Goal: Ask a question

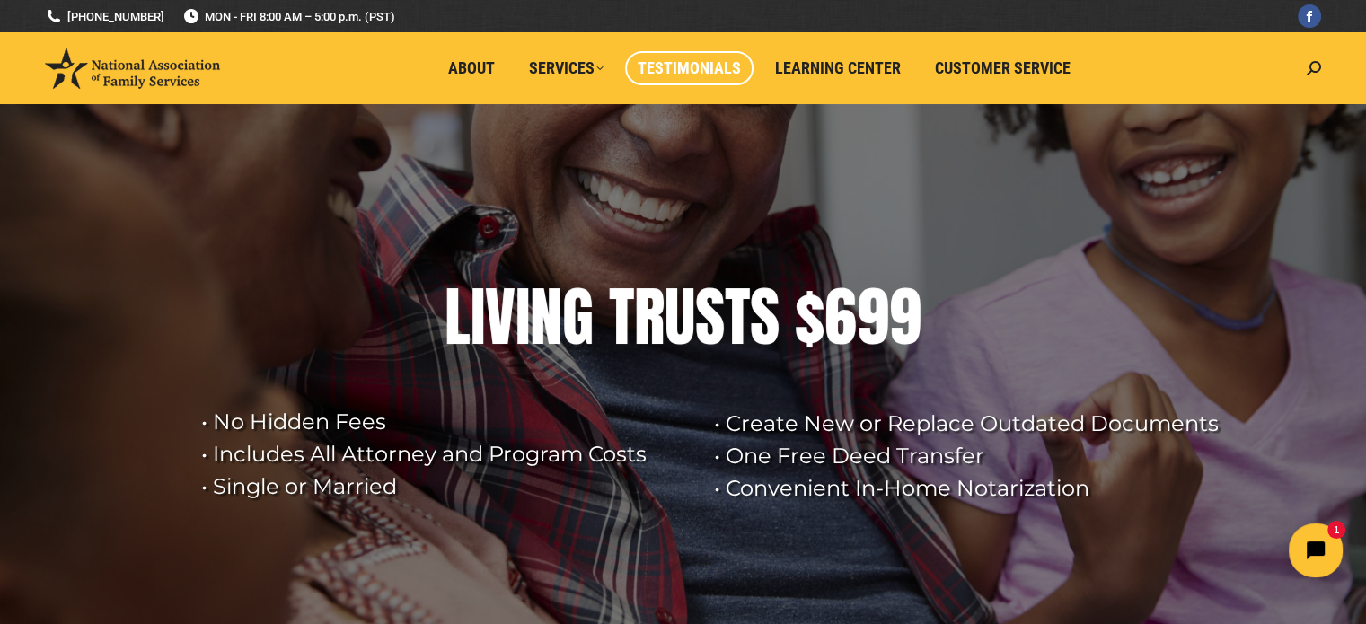
click at [682, 81] on link "Testimonials" at bounding box center [689, 68] width 128 height 34
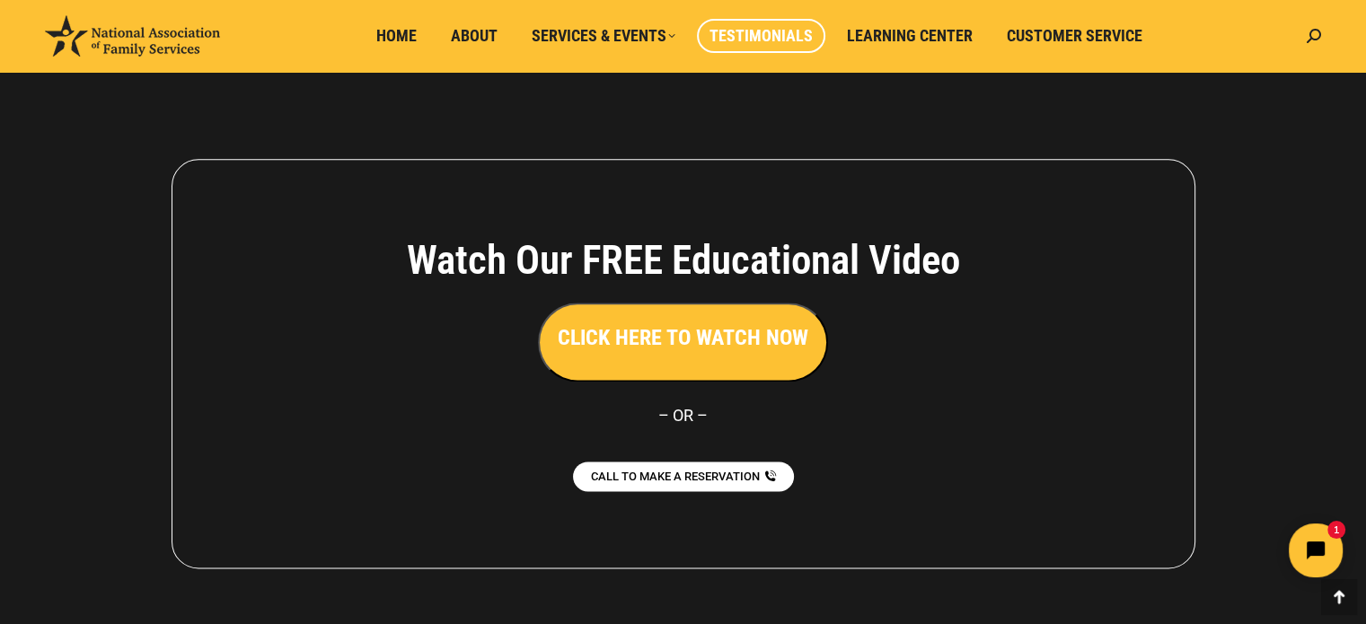
scroll to position [2320, 0]
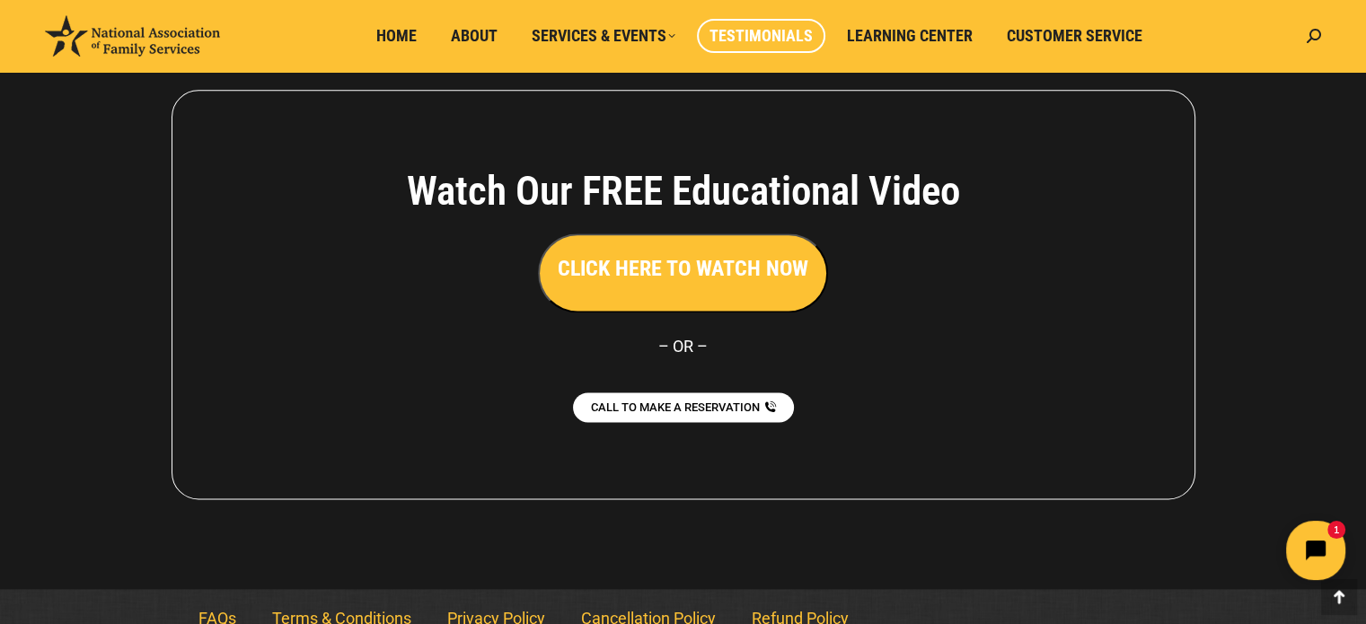
click at [1330, 532] on button "Open chat widget" at bounding box center [1315, 550] width 59 height 59
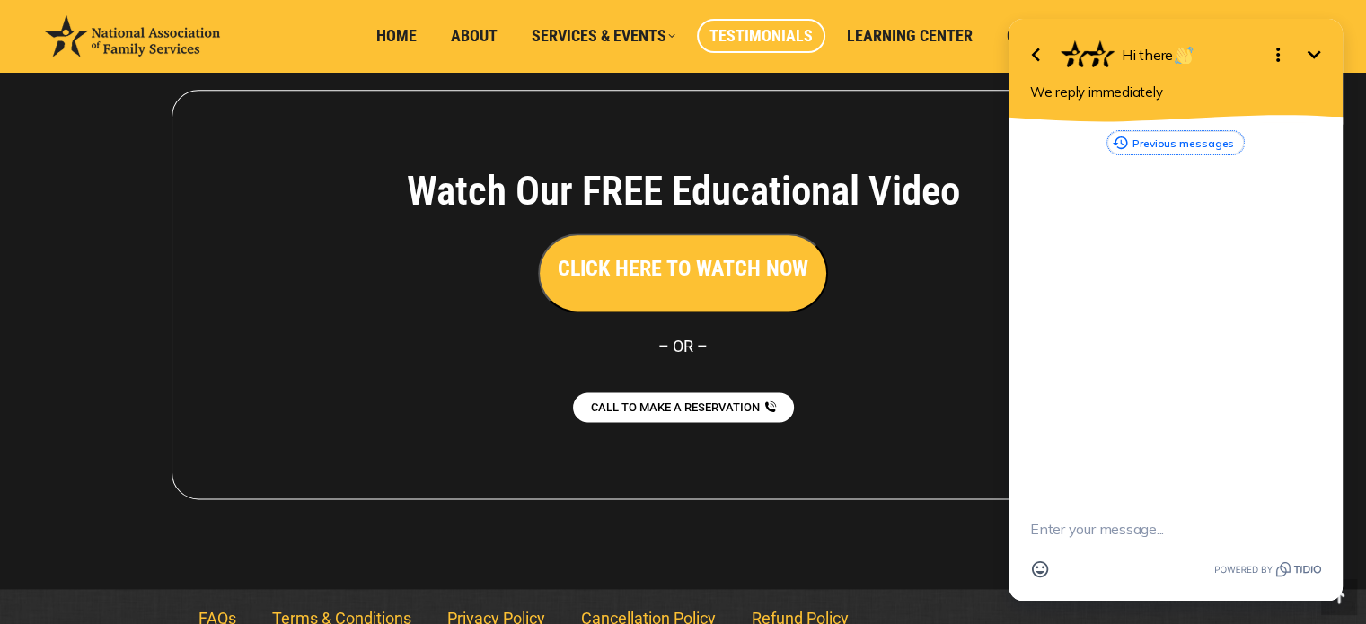
click at [1148, 145] on button "Previous messages" at bounding box center [1175, 142] width 136 height 23
click at [1316, 48] on icon "Minimize" at bounding box center [1314, 55] width 22 height 22
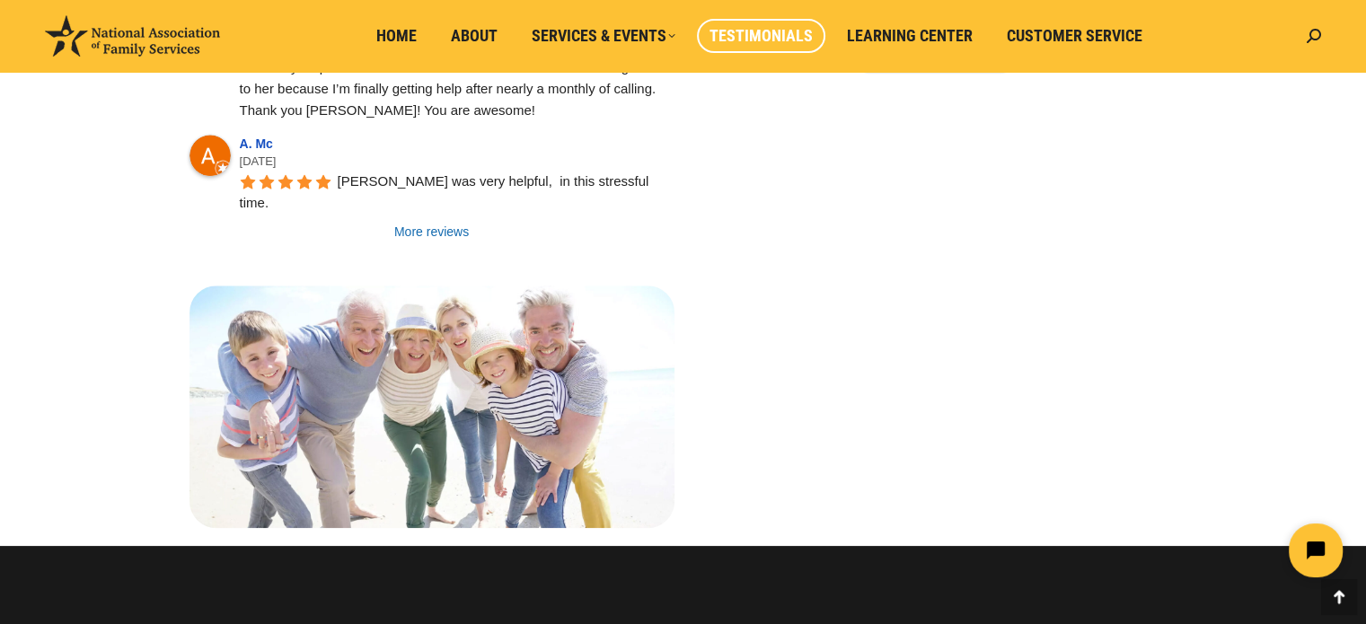
scroll to position [1048, 0]
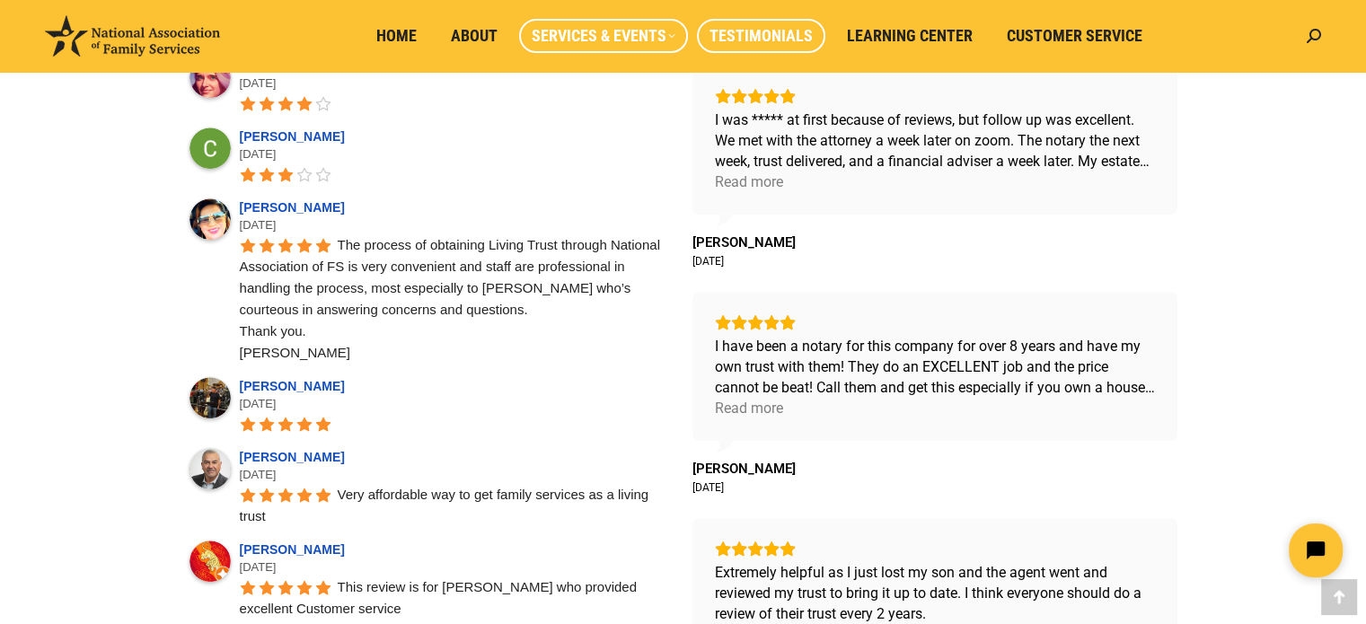
click at [647, 32] on span "Services & Events" at bounding box center [604, 36] width 144 height 20
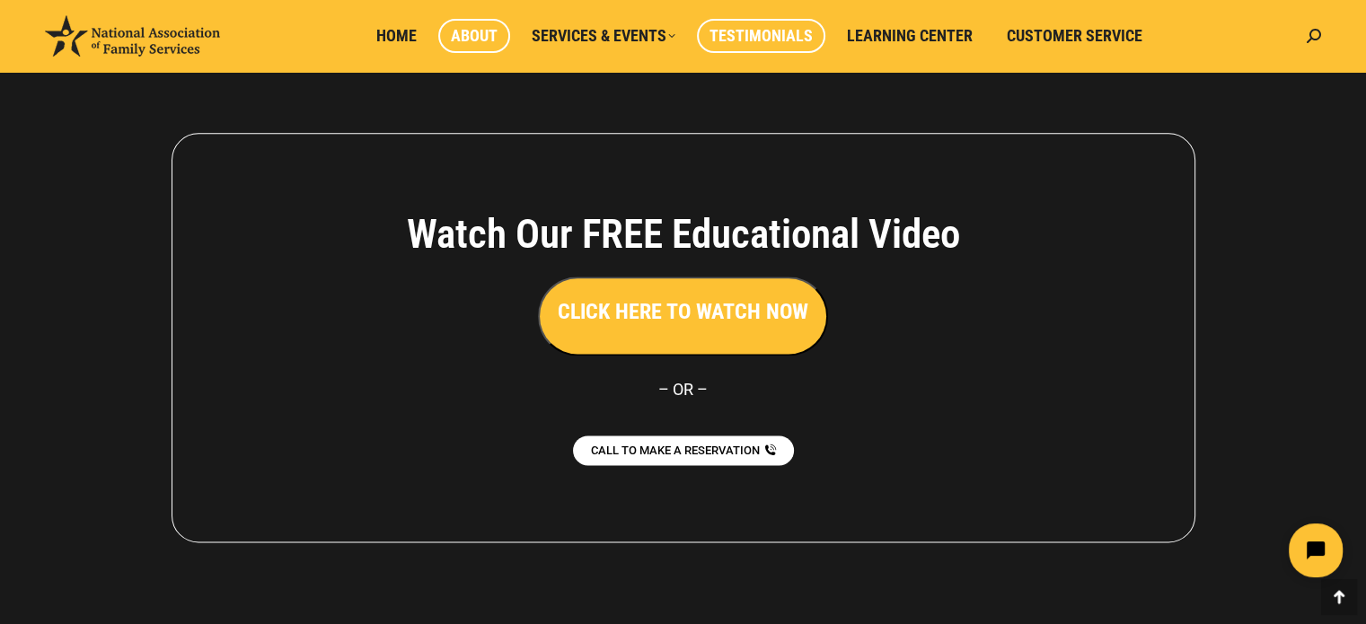
scroll to position [2320, 0]
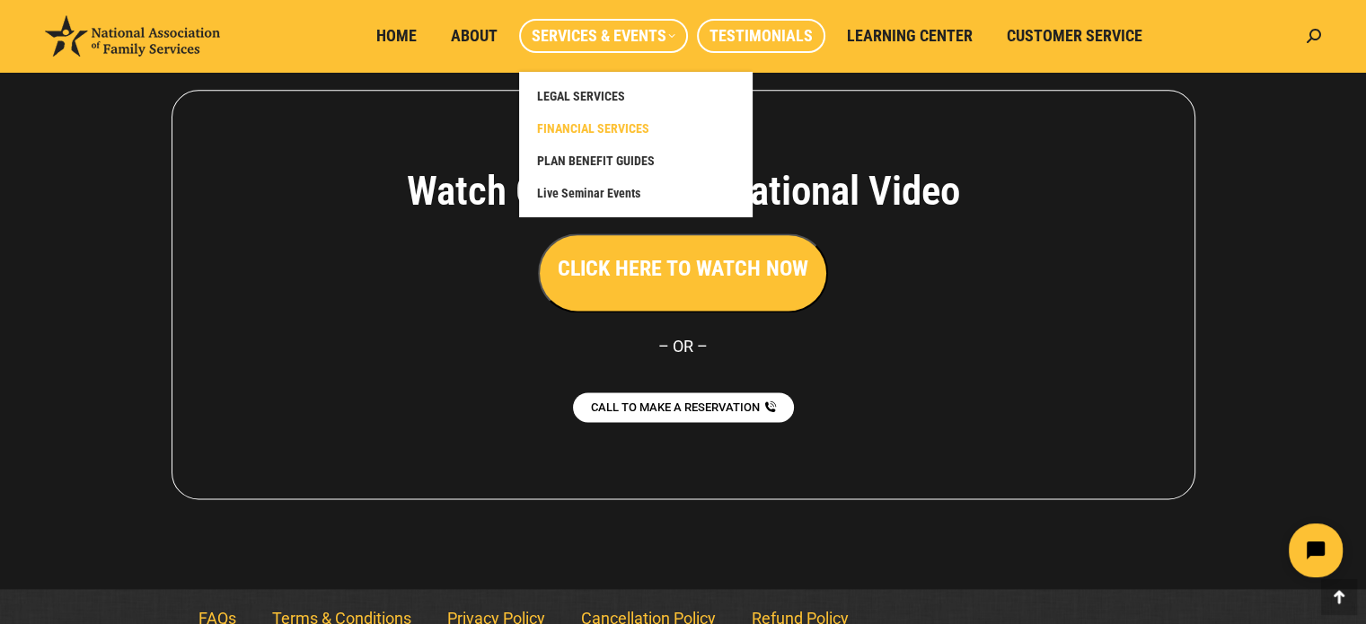
click at [598, 129] on span "FINANCIAL SERVICES" at bounding box center [593, 128] width 112 height 16
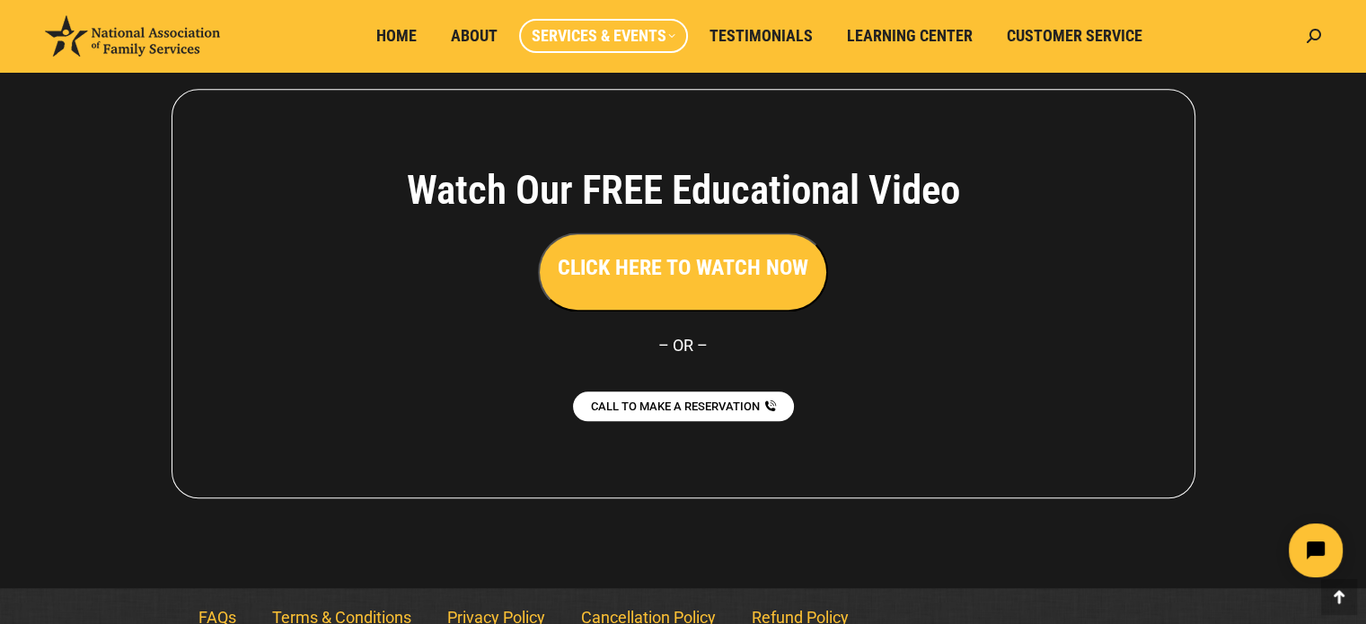
scroll to position [1790, 0]
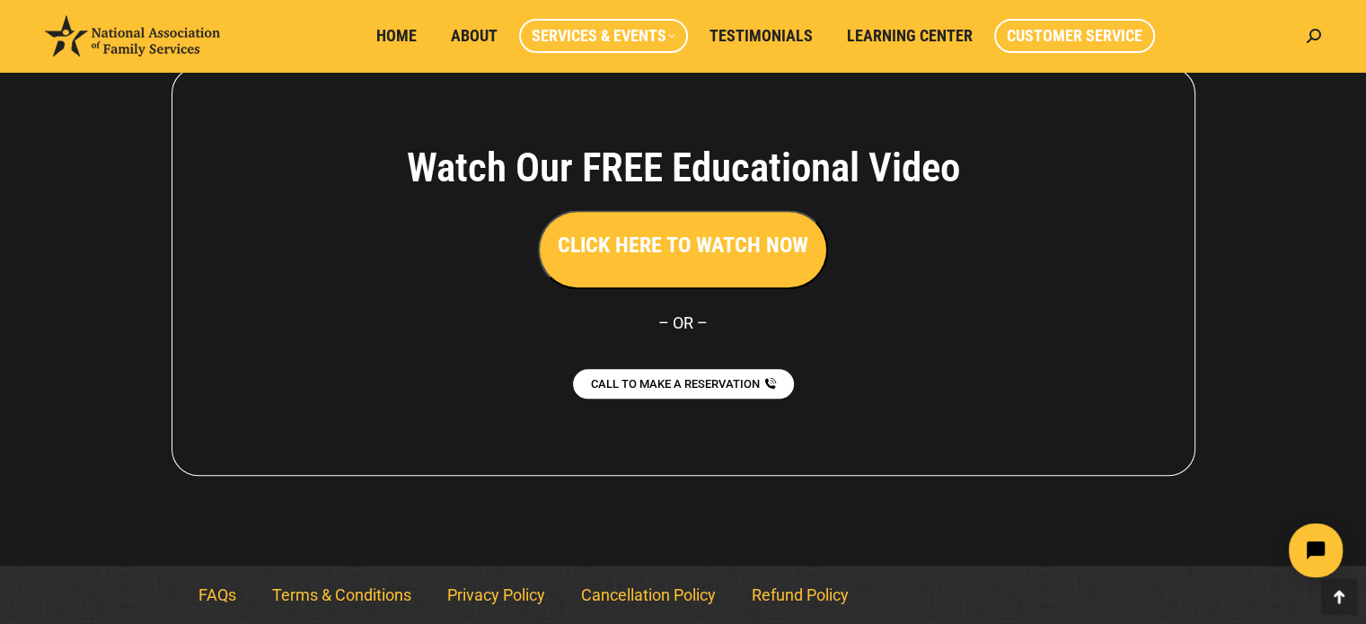
click at [1109, 28] on span "Customer Service" at bounding box center [1075, 36] width 136 height 20
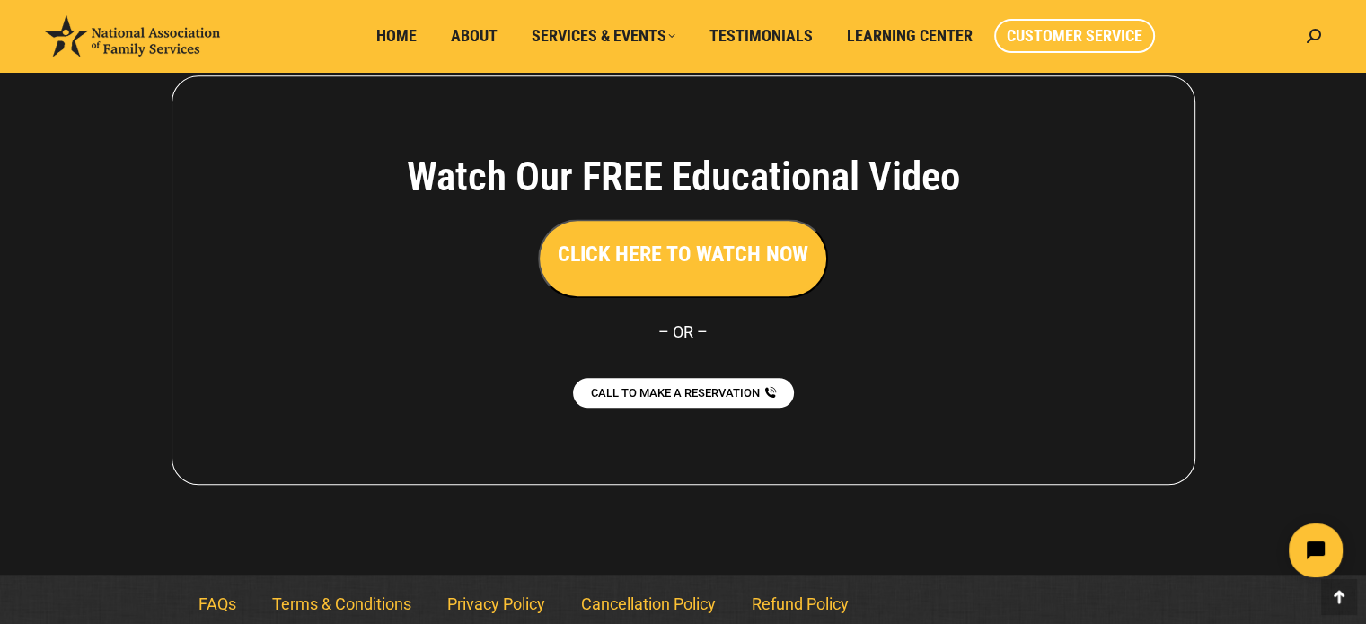
scroll to position [1713, 0]
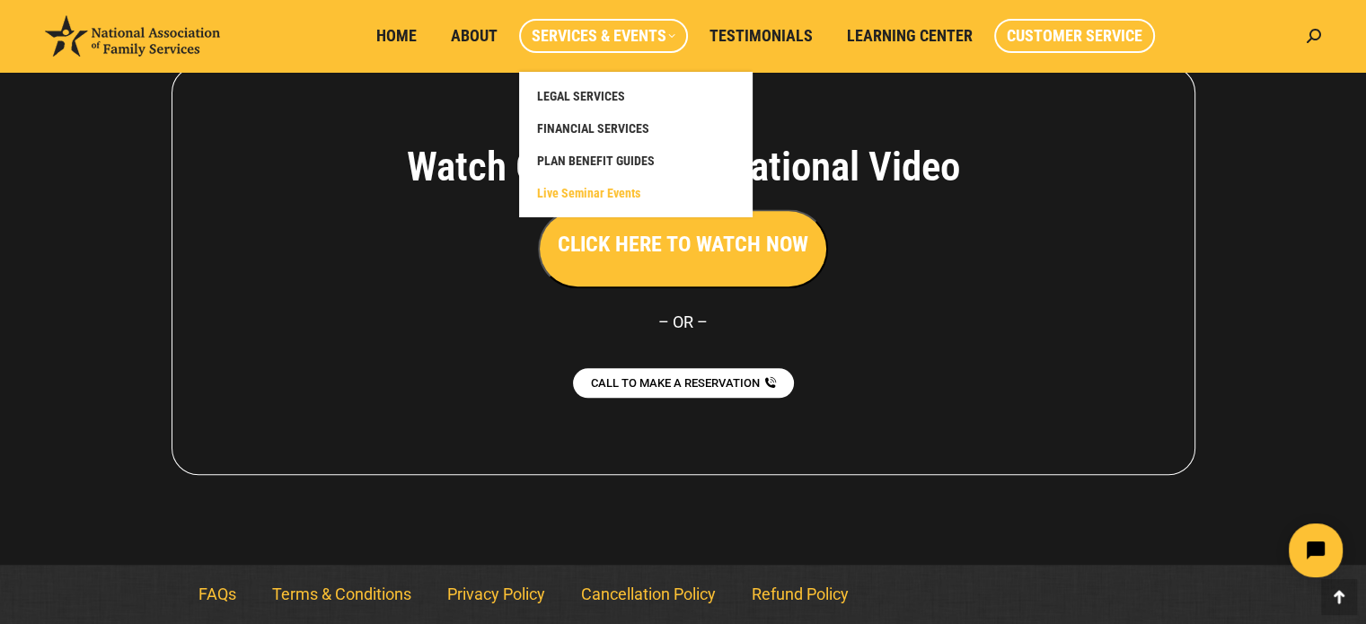
click at [584, 192] on span "Live Seminar Events" at bounding box center [588, 193] width 103 height 16
click at [672, 43] on span "Services & Events" at bounding box center [604, 36] width 144 height 20
click at [598, 186] on span "Live Seminar Events" at bounding box center [588, 193] width 103 height 16
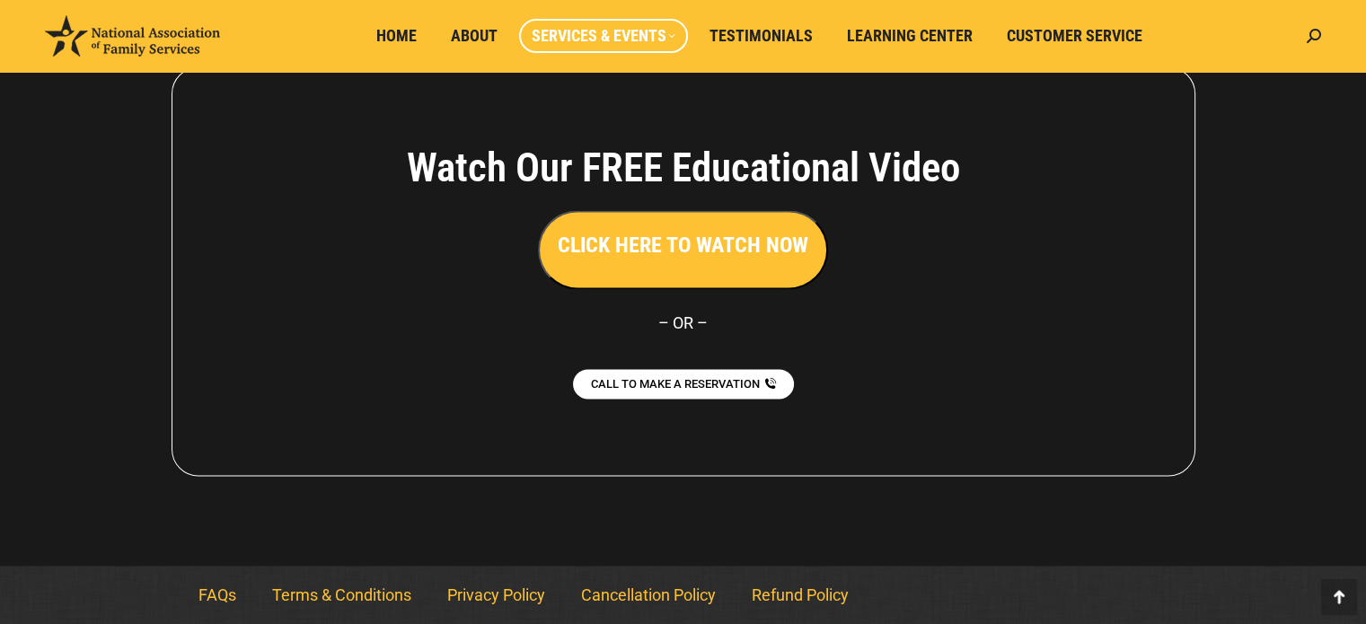
scroll to position [2742, 0]
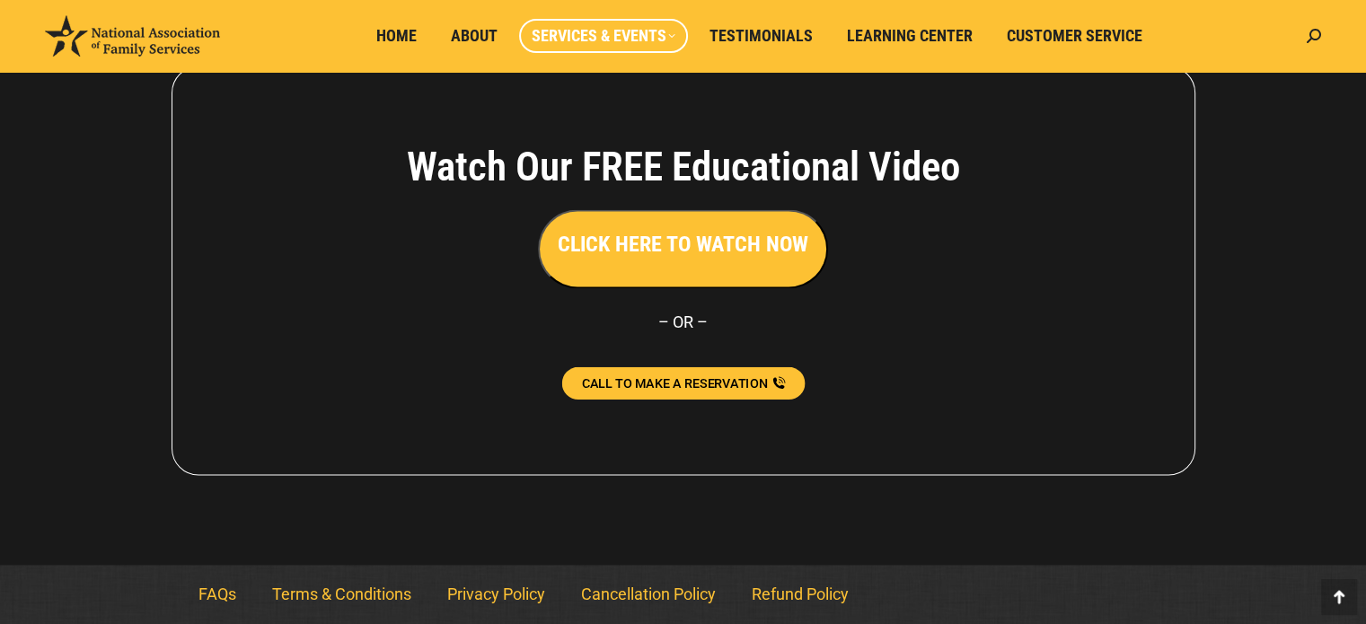
click at [676, 389] on span "CALL TO MAKE A RESERVATION" at bounding box center [674, 383] width 186 height 13
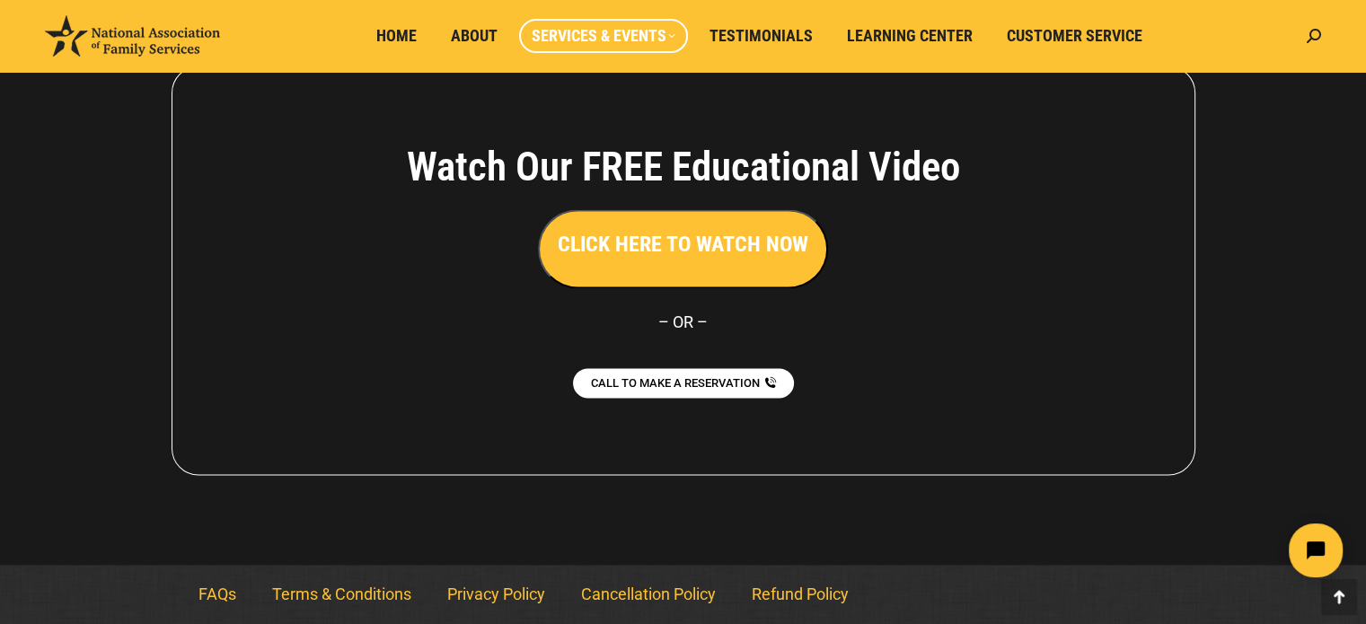
click at [712, 259] on h3 "CLICK HERE TO WATCH NOW" at bounding box center [683, 244] width 251 height 31
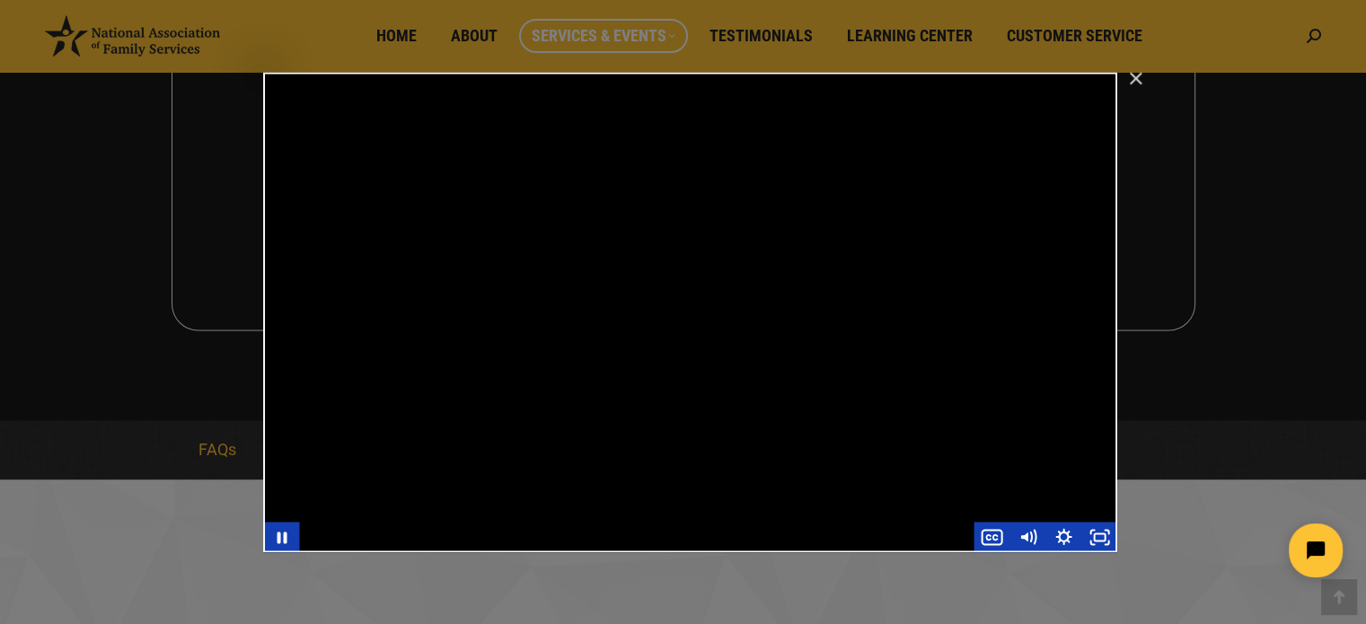
click at [674, 315] on div "Main Video - Full Webinar (Emma) Landon V1.4" at bounding box center [690, 312] width 854 height 480
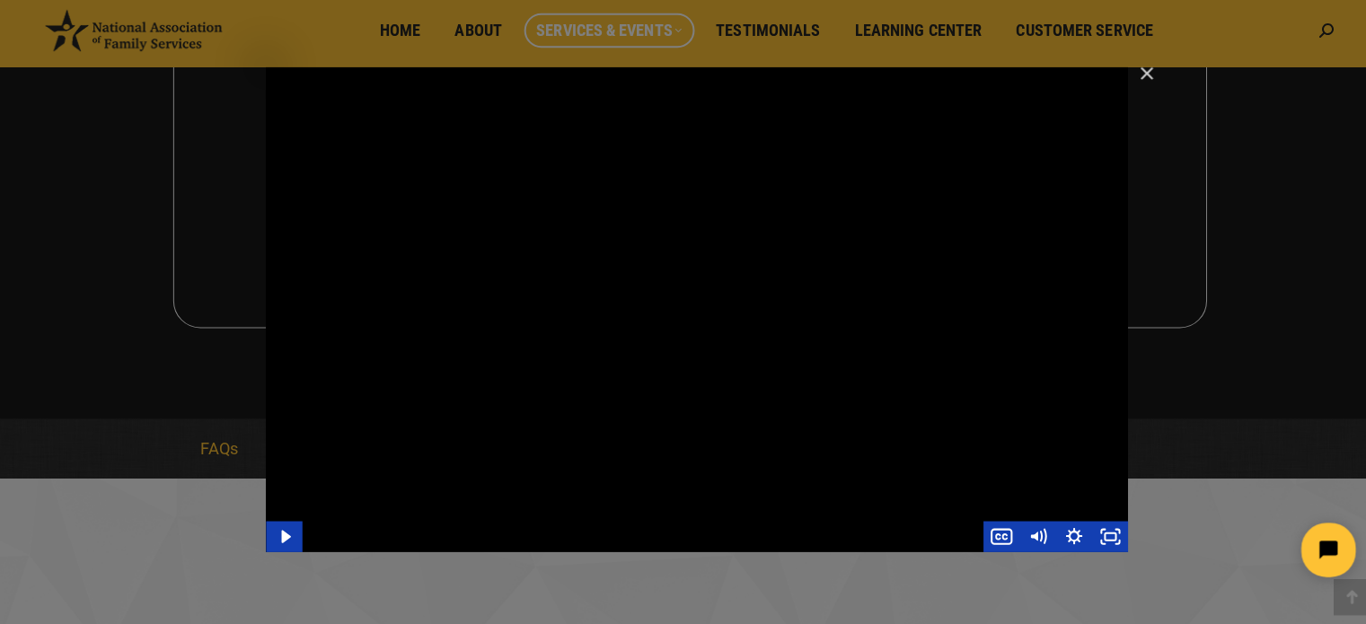
scroll to position [2743, 0]
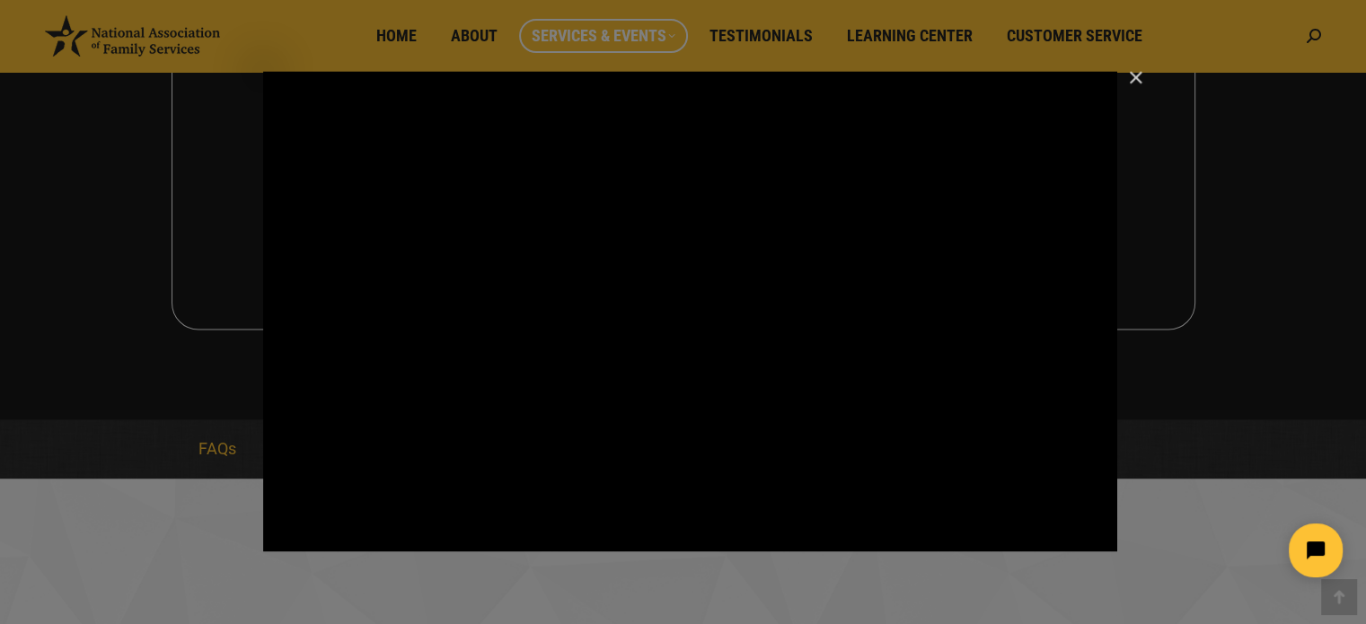
click at [263, 71] on button "Play Video: Main Video - Full Webinar (Emma) Landon V1.4" at bounding box center [263, 71] width 1 height 1
click at [700, 385] on div "Main Video - Full Webinar (Emma) Landon V1.4" at bounding box center [690, 311] width 854 height 480
click at [263, 71] on button "Pause: Main Video - Full Webinar (Emma) Landon V1.4" at bounding box center [263, 71] width 1 height 1
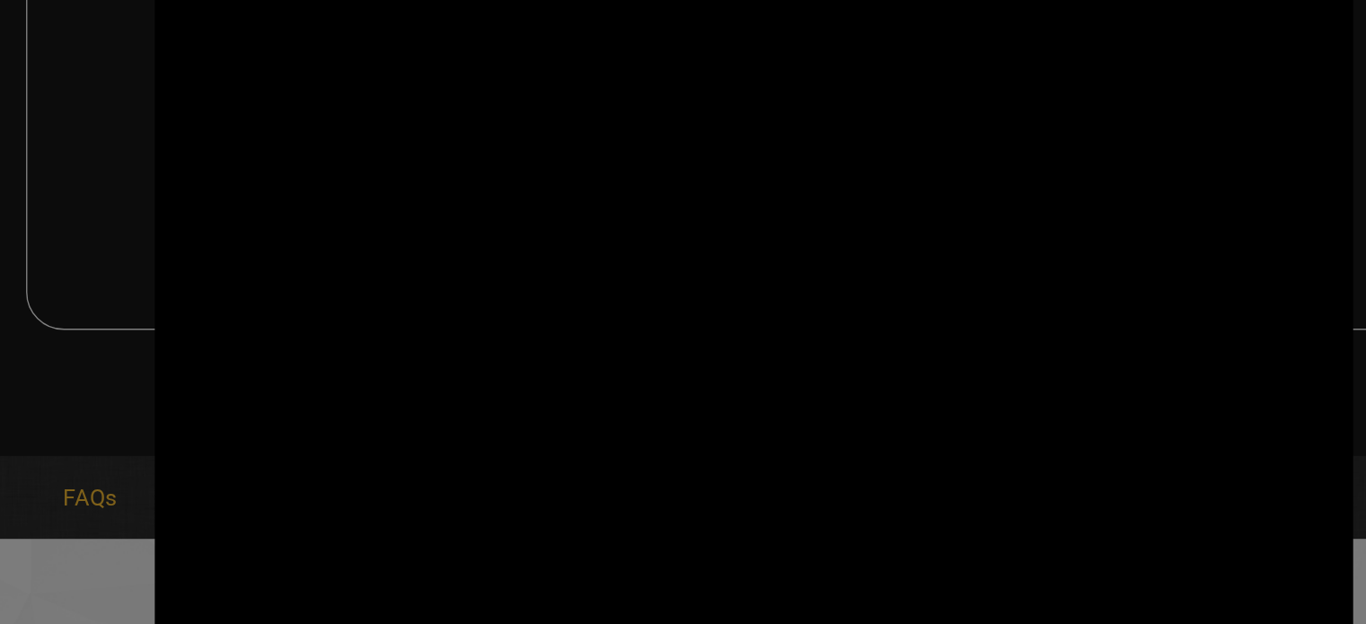
click at [263, 71] on button "Play Video: Main Video - Full Webinar (Emma) Landon V1.4" at bounding box center [263, 71] width 1 height 1
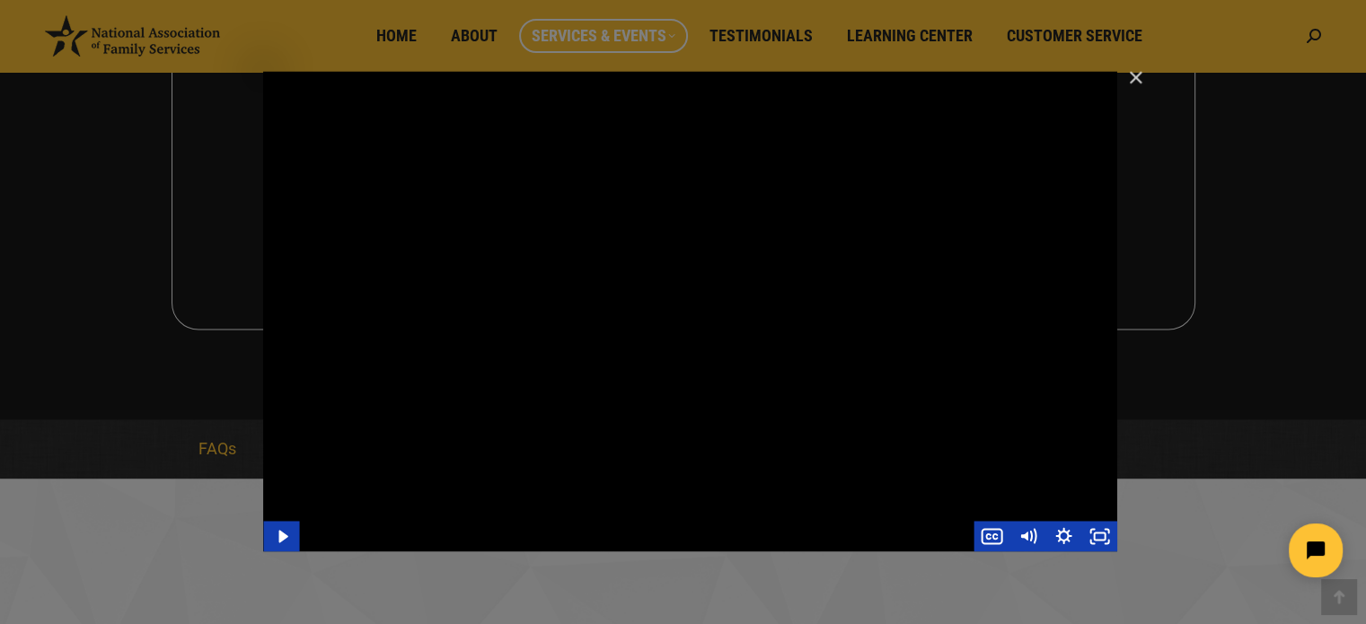
click at [895, 303] on div "Main Video - Full Webinar (Emma) Landon V1.4" at bounding box center [690, 311] width 854 height 480
drag, startPoint x: 1146, startPoint y: 68, endPoint x: 1179, endPoint y: 485, distance: 418.0
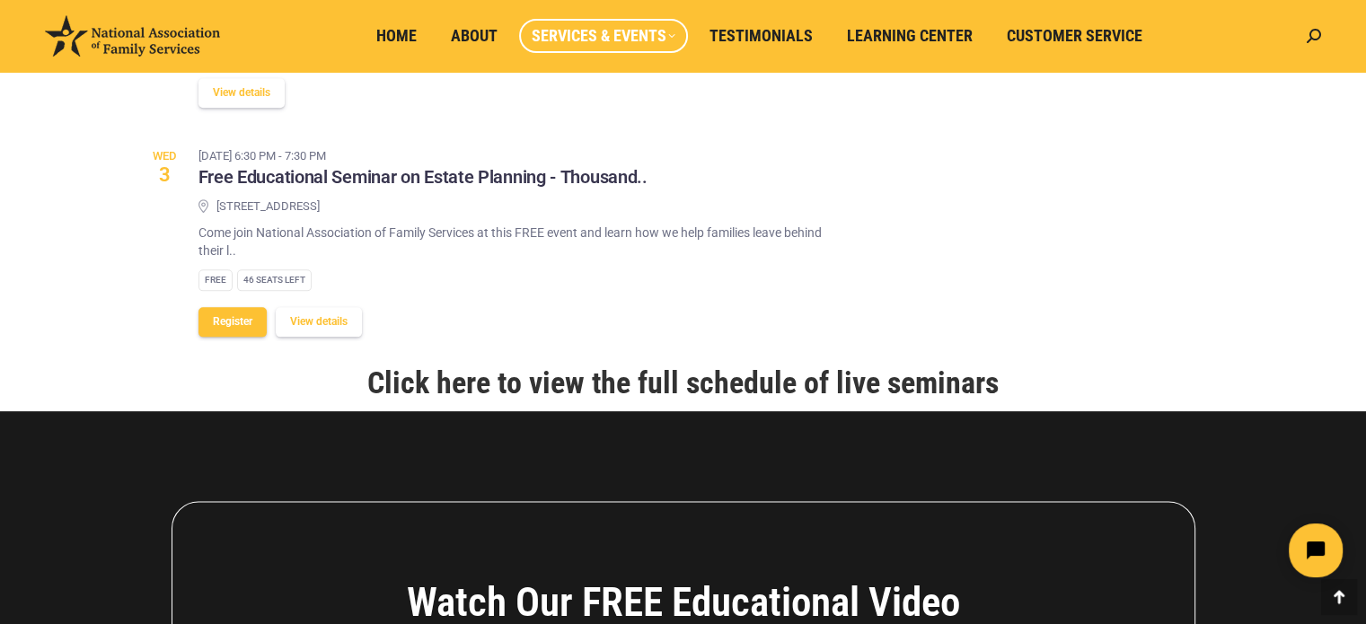
scroll to position [2092, 0]
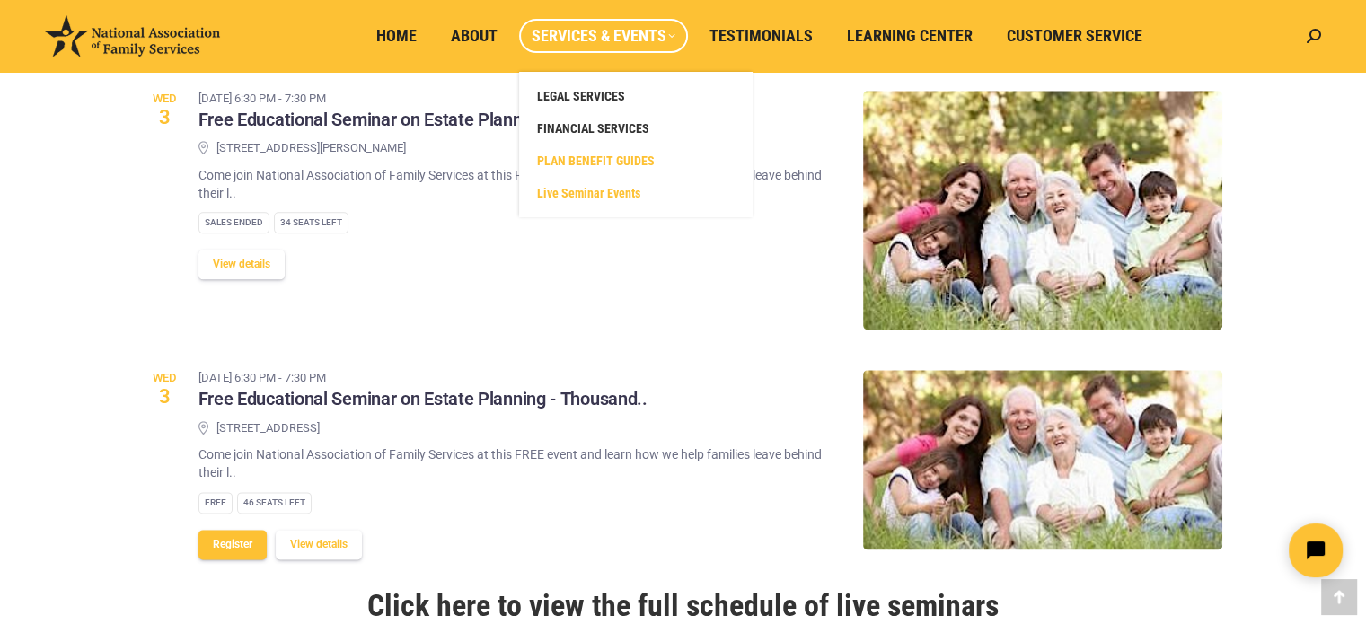
click at [632, 161] on span "PLAN BENEFIT GUIDES" at bounding box center [596, 161] width 118 height 16
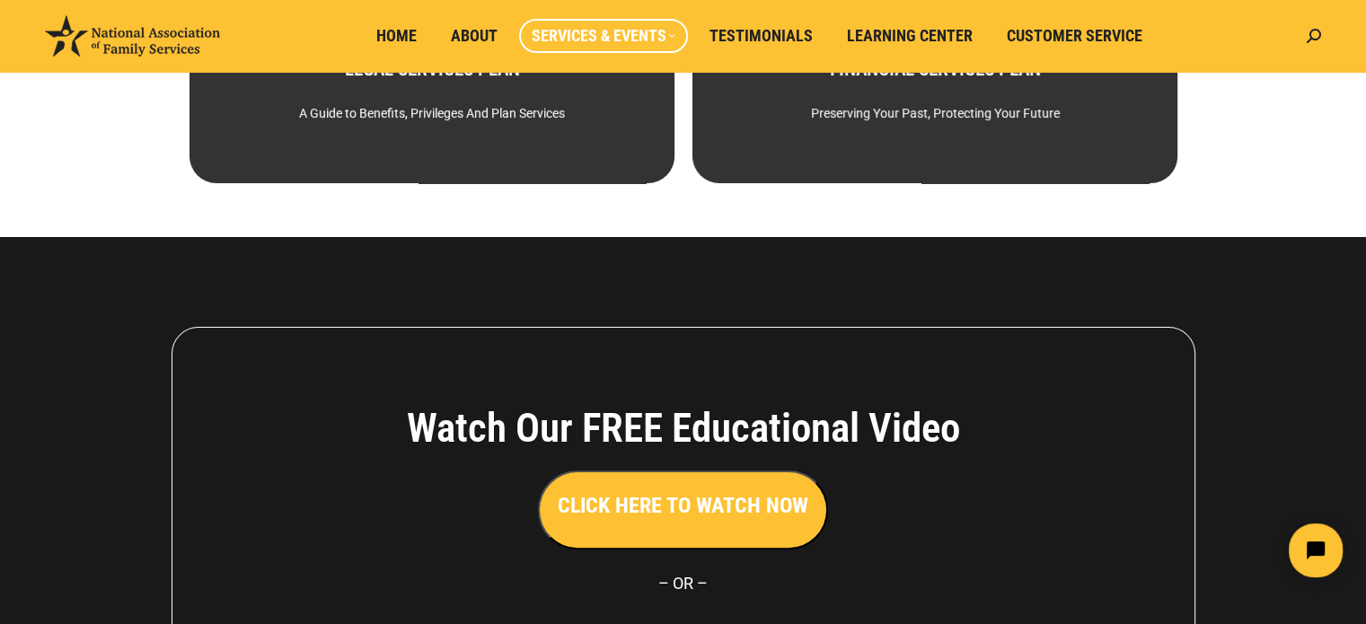
scroll to position [3, 0]
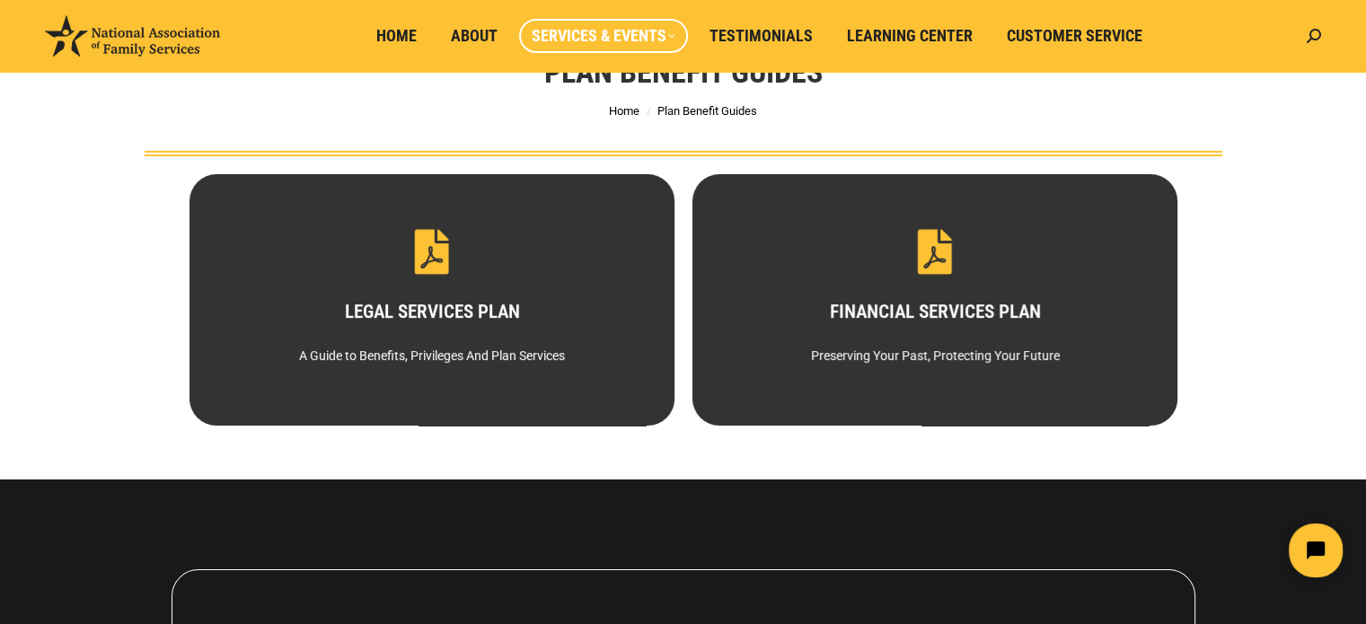
click at [632, 161] on div "Skip to content [PHONE_NUMBER] MON - FRI 8:00 AM – 5:00 p.m. (PST) [PHONE_NUMBE…" at bounding box center [683, 517] width 1366 height 1219
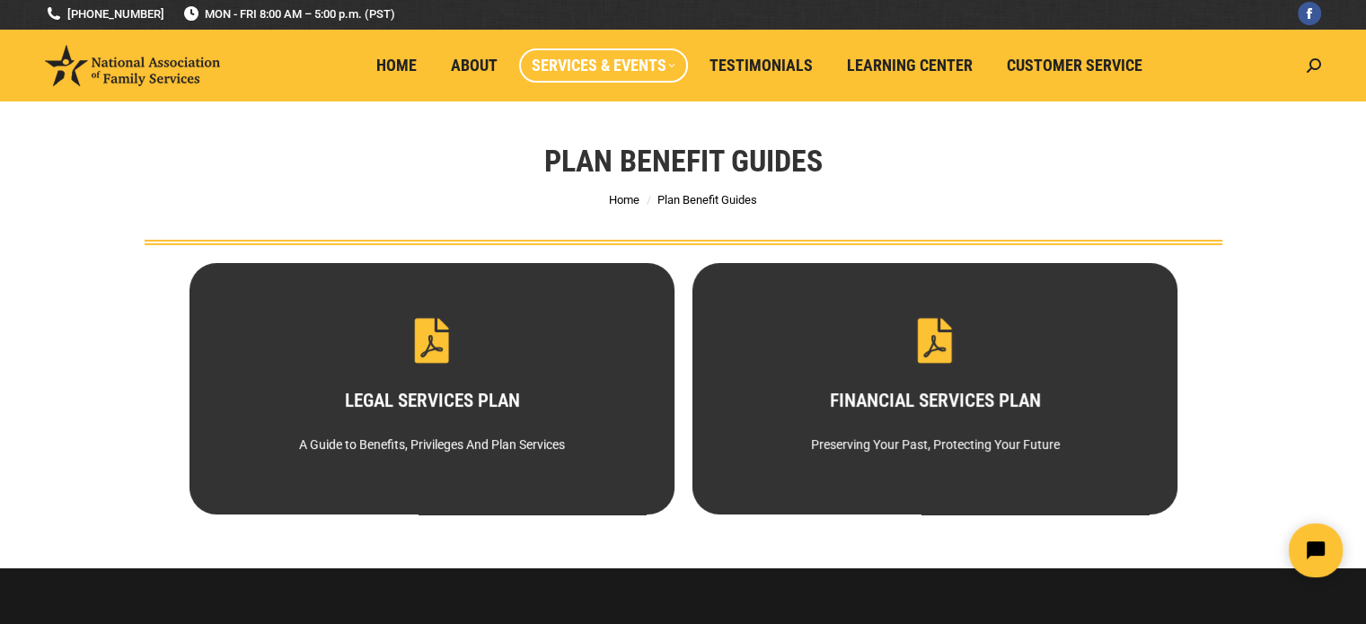
scroll to position [0, 0]
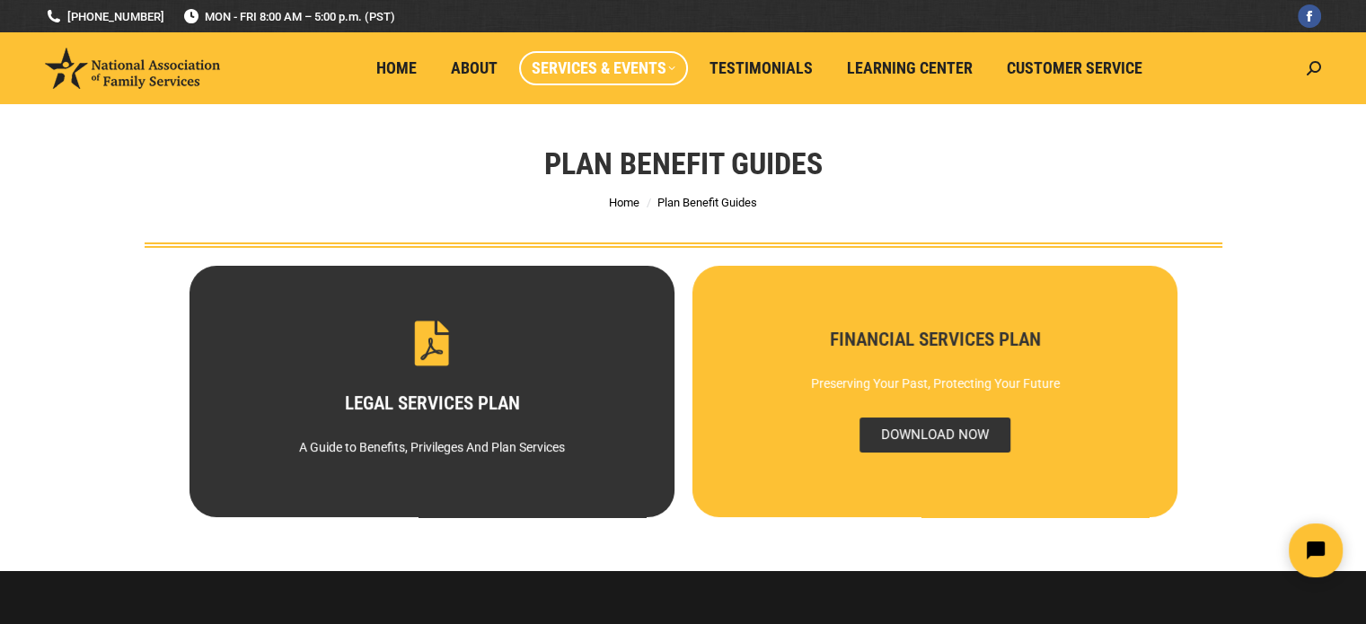
click at [974, 422] on span "DOWNLOAD NOW" at bounding box center [933, 435] width 151 height 35
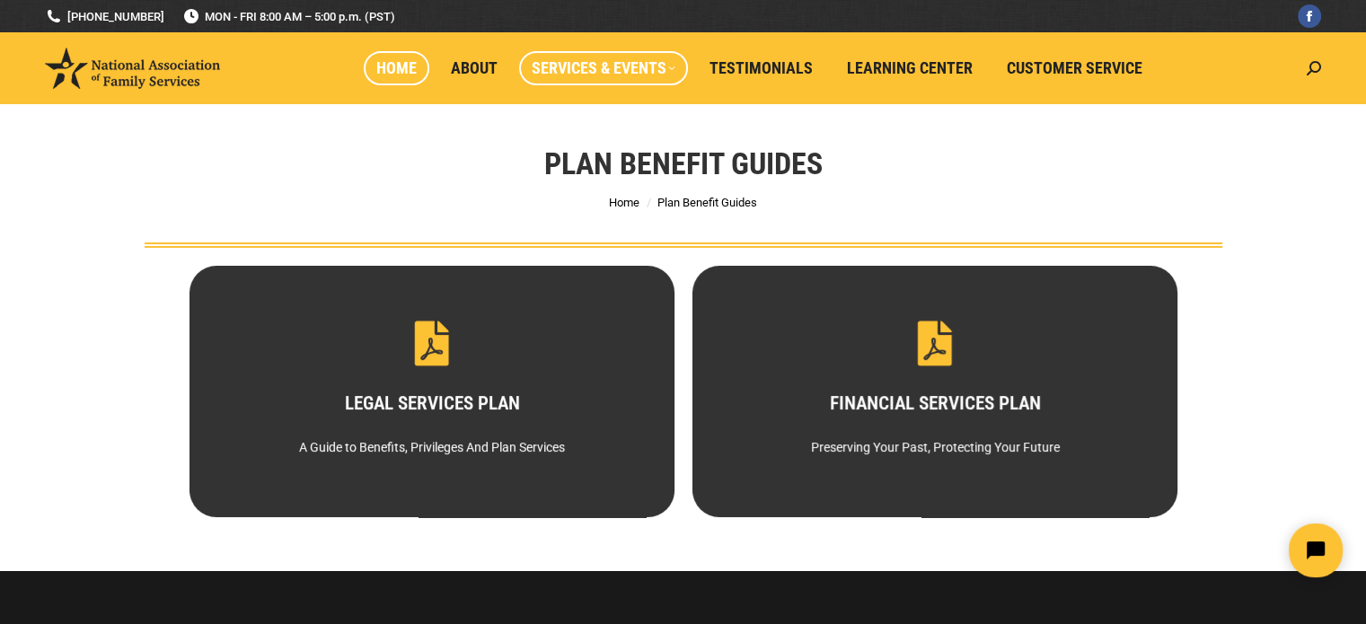
click at [410, 67] on span "Home" at bounding box center [396, 68] width 40 height 20
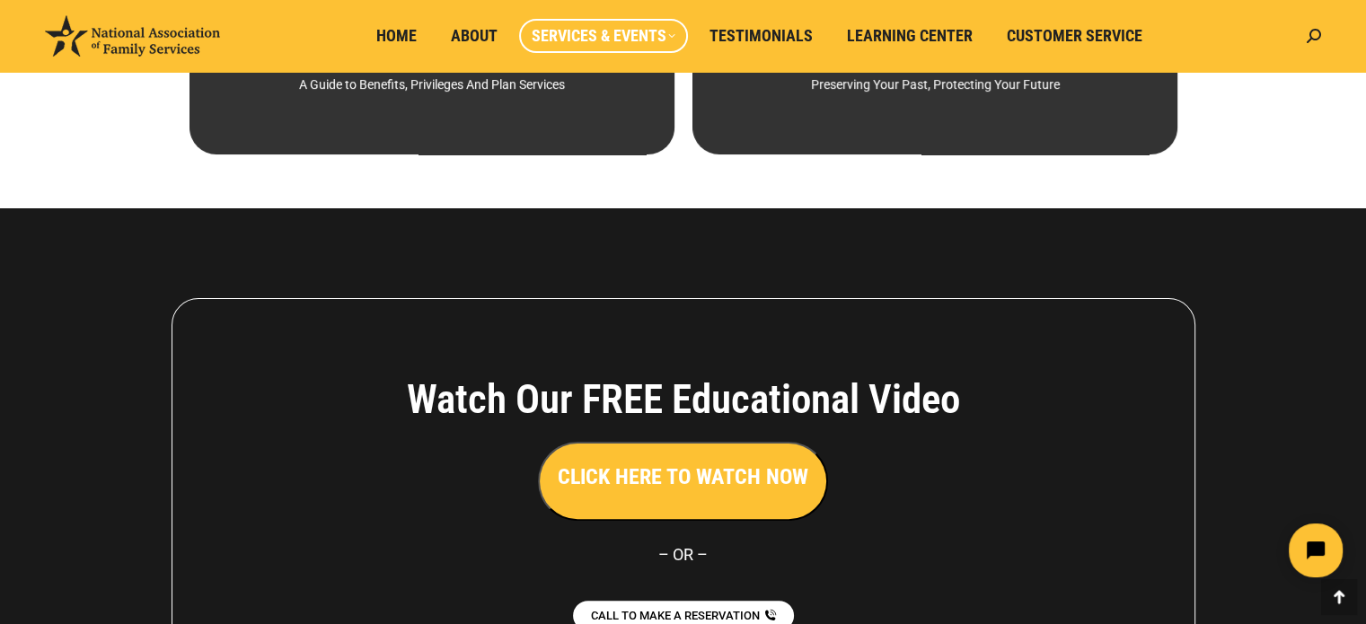
scroll to position [594, 0]
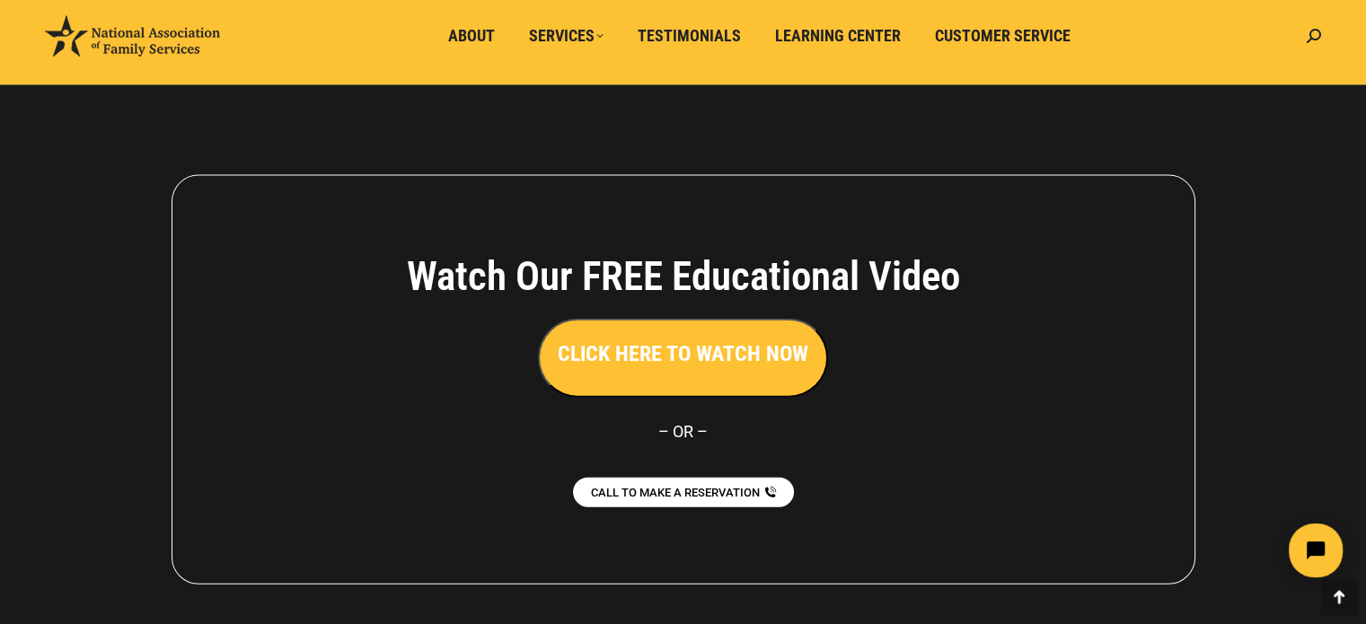
scroll to position [4091, 0]
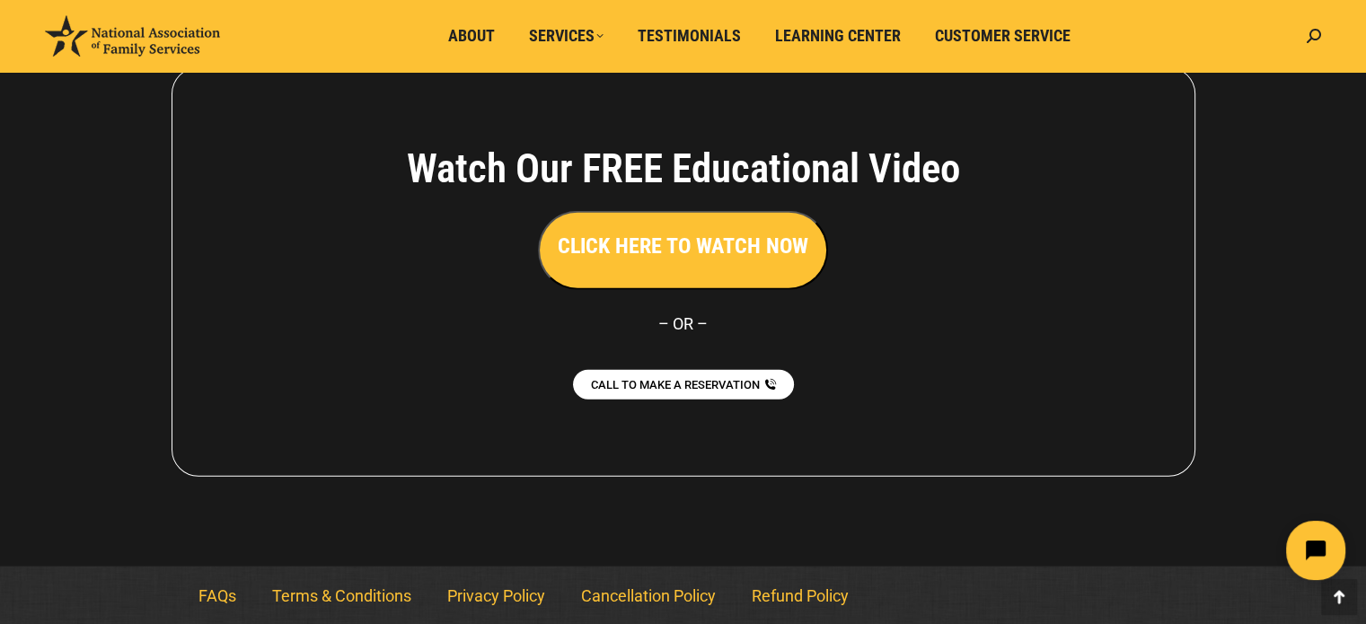
click at [1336, 540] on button "Open chat widget" at bounding box center [1315, 550] width 59 height 59
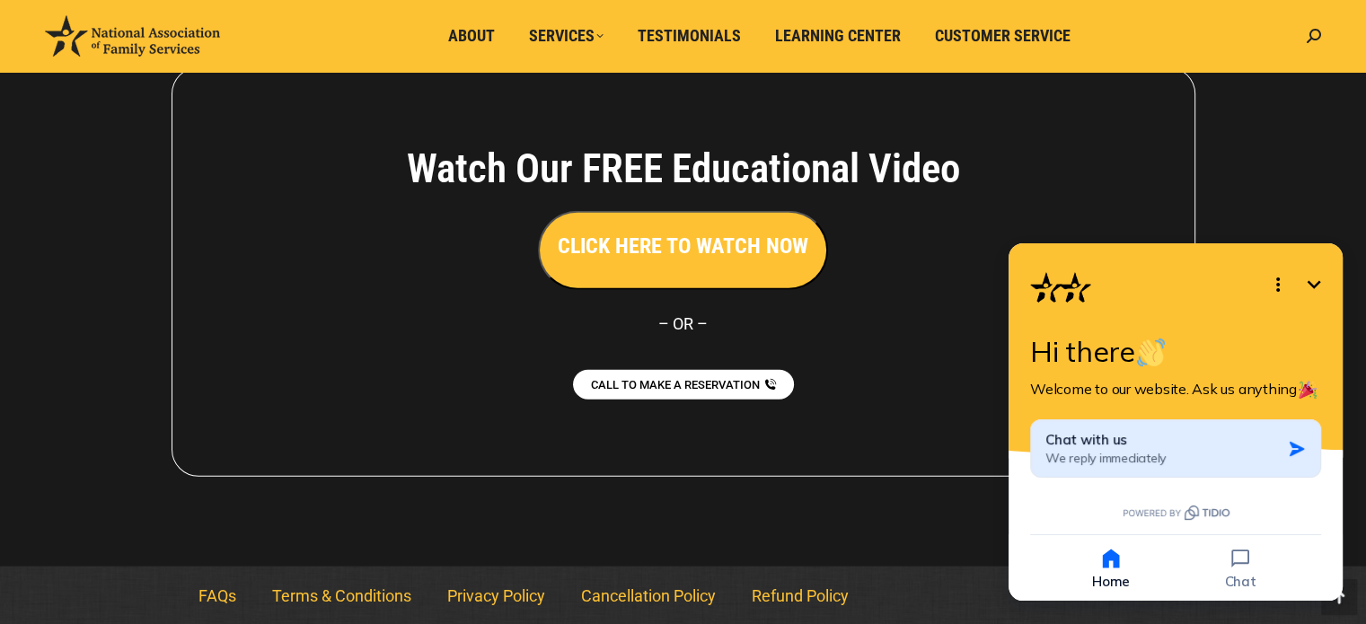
click at [1161, 450] on span "We reply immediately" at bounding box center [1105, 458] width 120 height 16
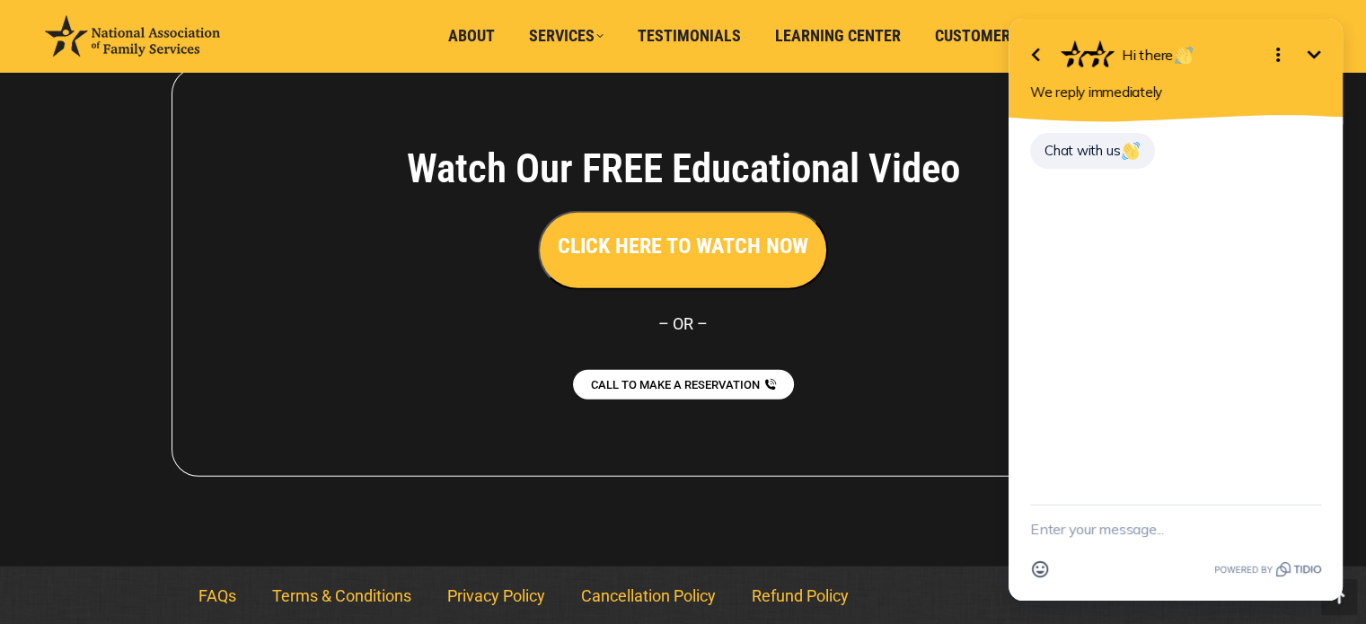
click at [1123, 223] on div "Chat with us" at bounding box center [1175, 313] width 334 height 383
click at [1101, 531] on textarea "New message" at bounding box center [1175, 529] width 291 height 47
type textarea "where can i see the application I watched the educational video already"
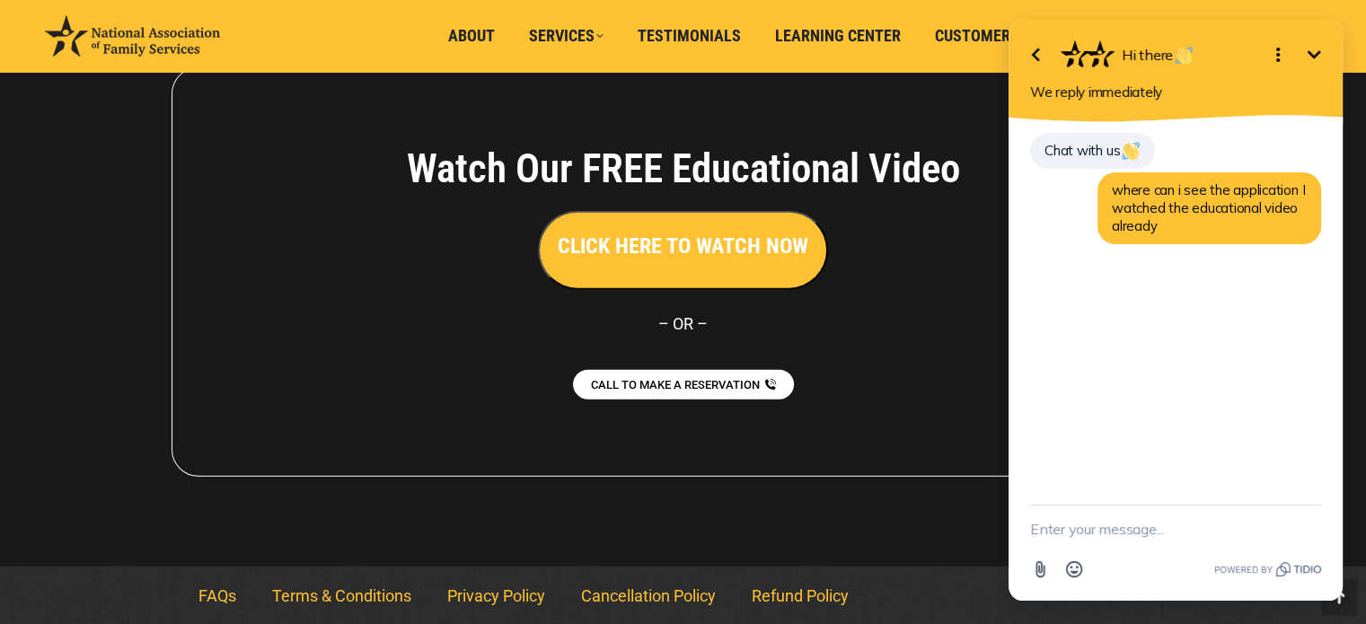
click at [1157, 549] on textarea "New message" at bounding box center [1175, 529] width 291 height 47
click at [1319, 57] on icon "Minimize" at bounding box center [1314, 55] width 22 height 22
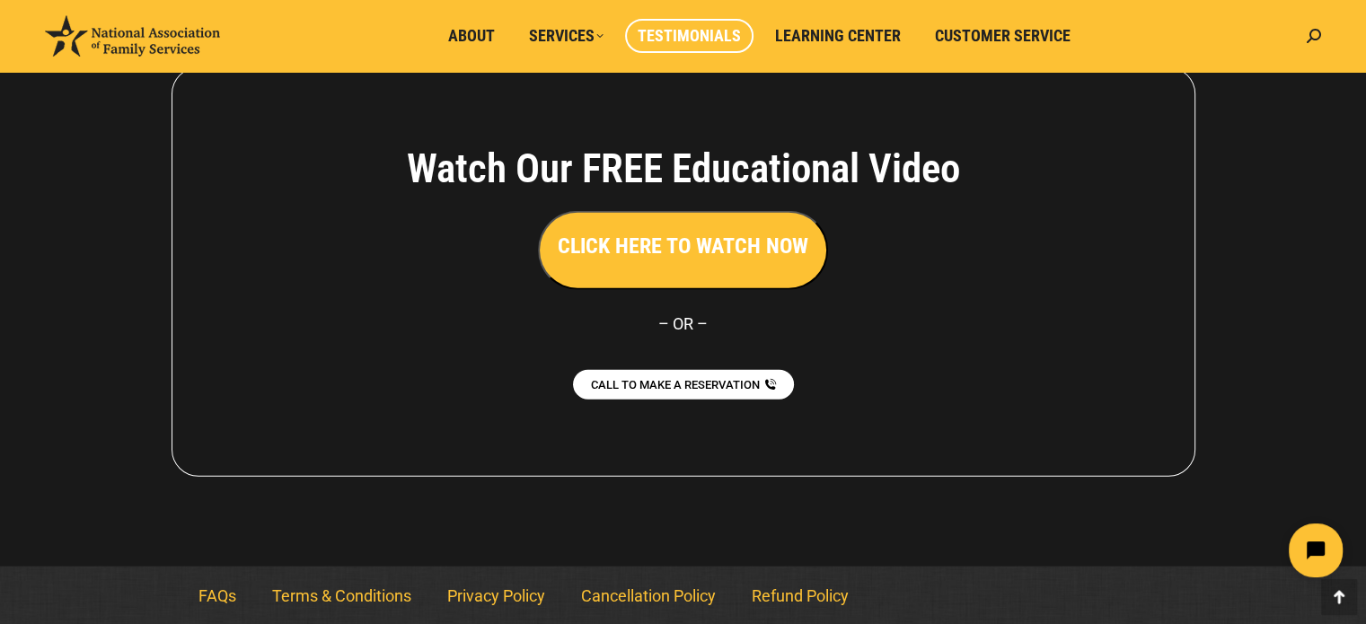
click at [675, 36] on span "Testimonials" at bounding box center [689, 36] width 103 height 20
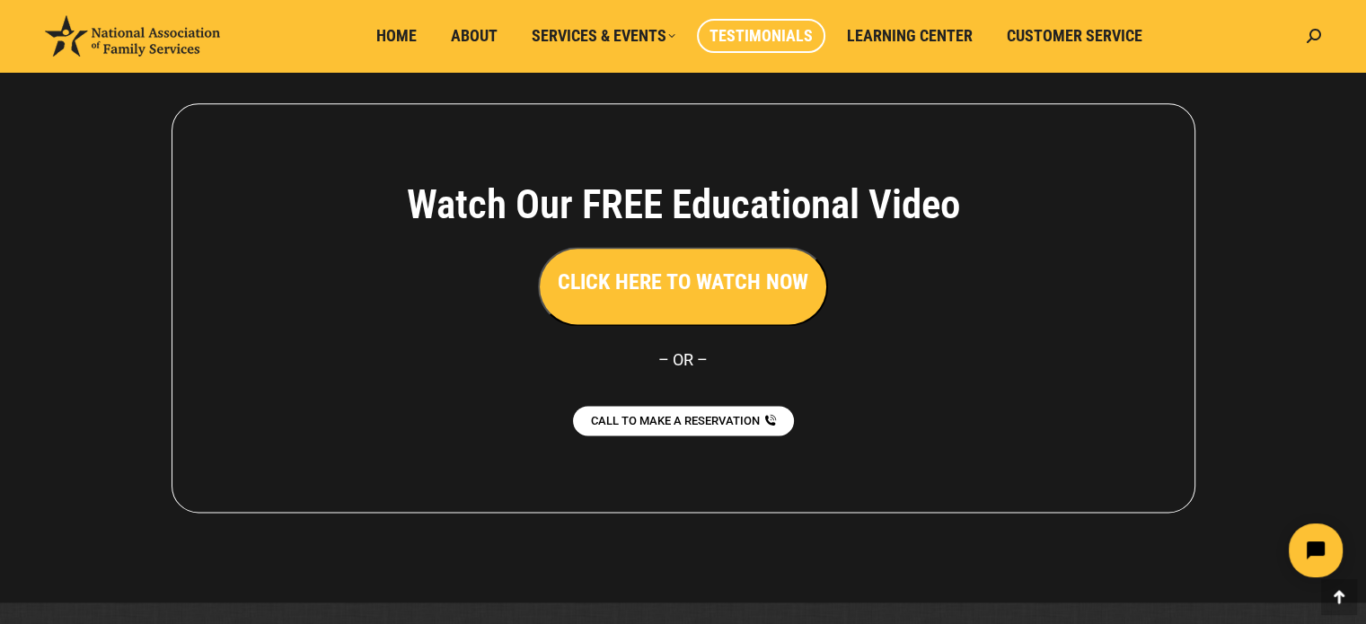
scroll to position [2320, 0]
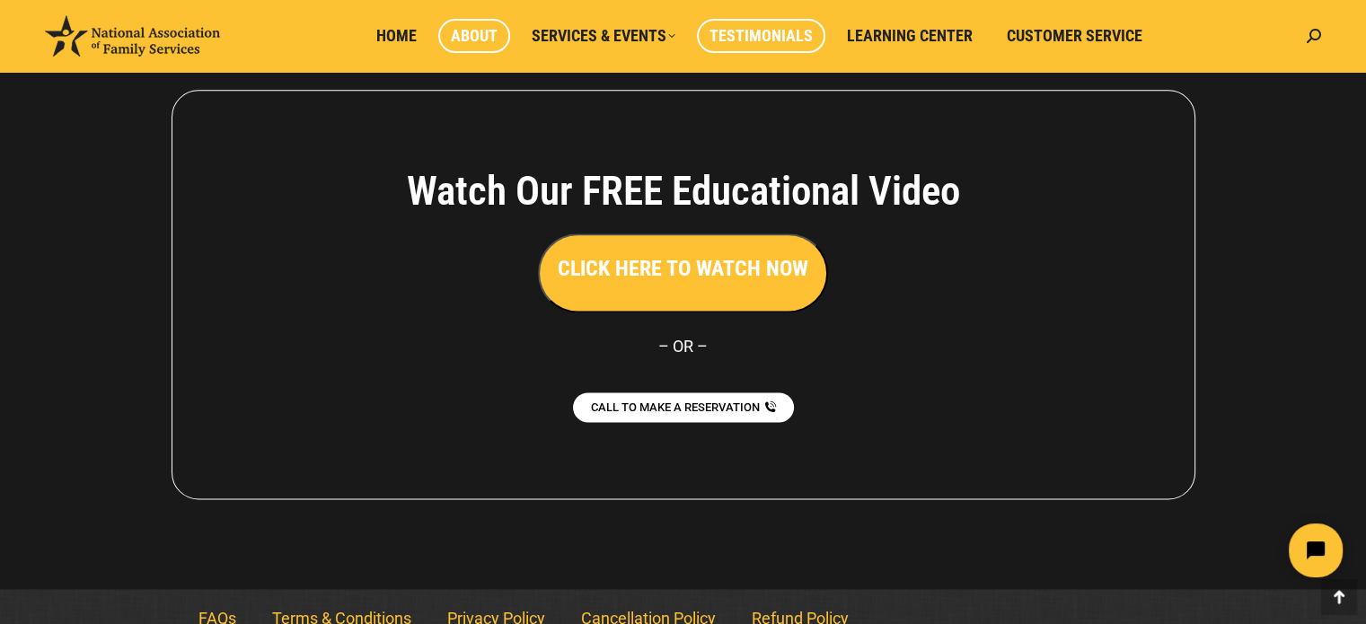
click at [463, 28] on span "About" at bounding box center [474, 36] width 47 height 20
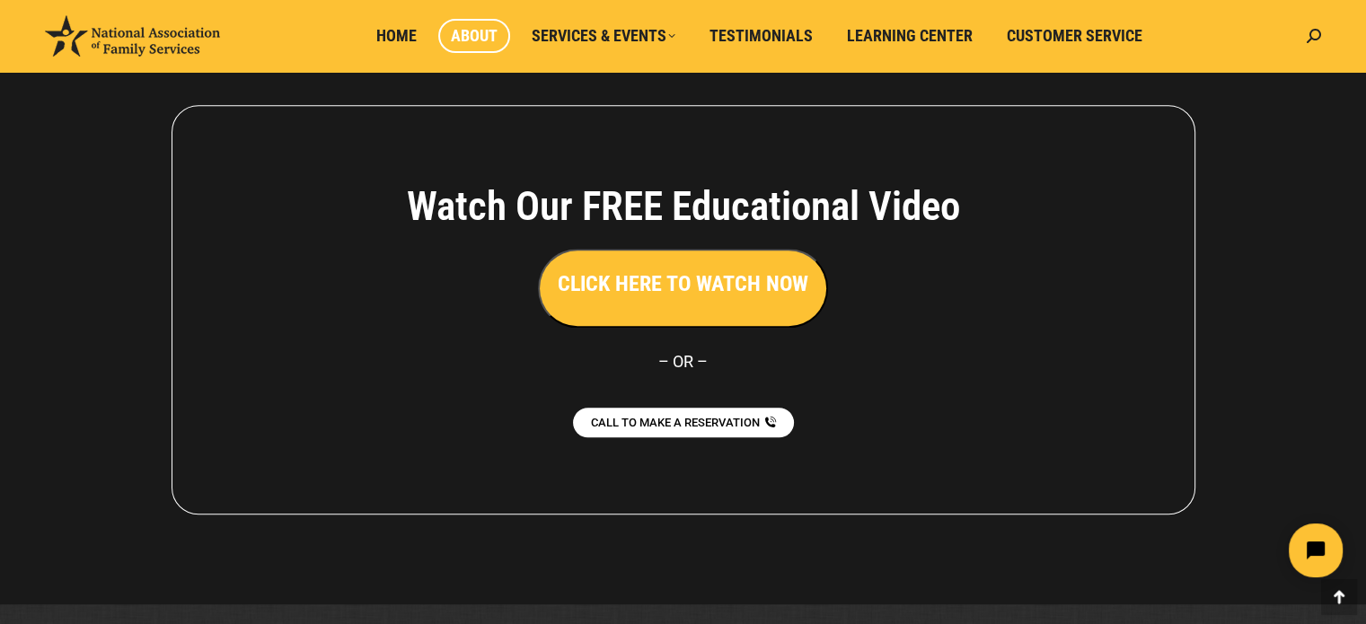
scroll to position [1428, 0]
